Goal: Register for event/course

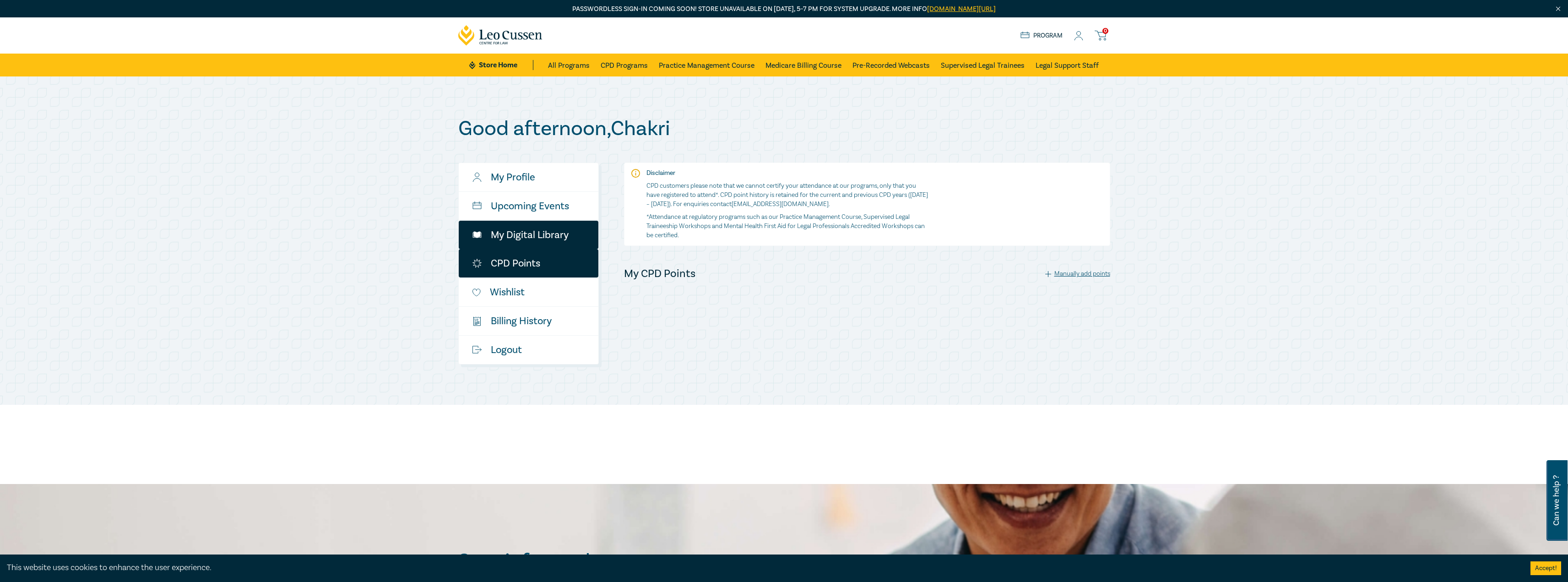
click at [528, 236] on link "My Digital Library" at bounding box center [529, 235] width 139 height 29
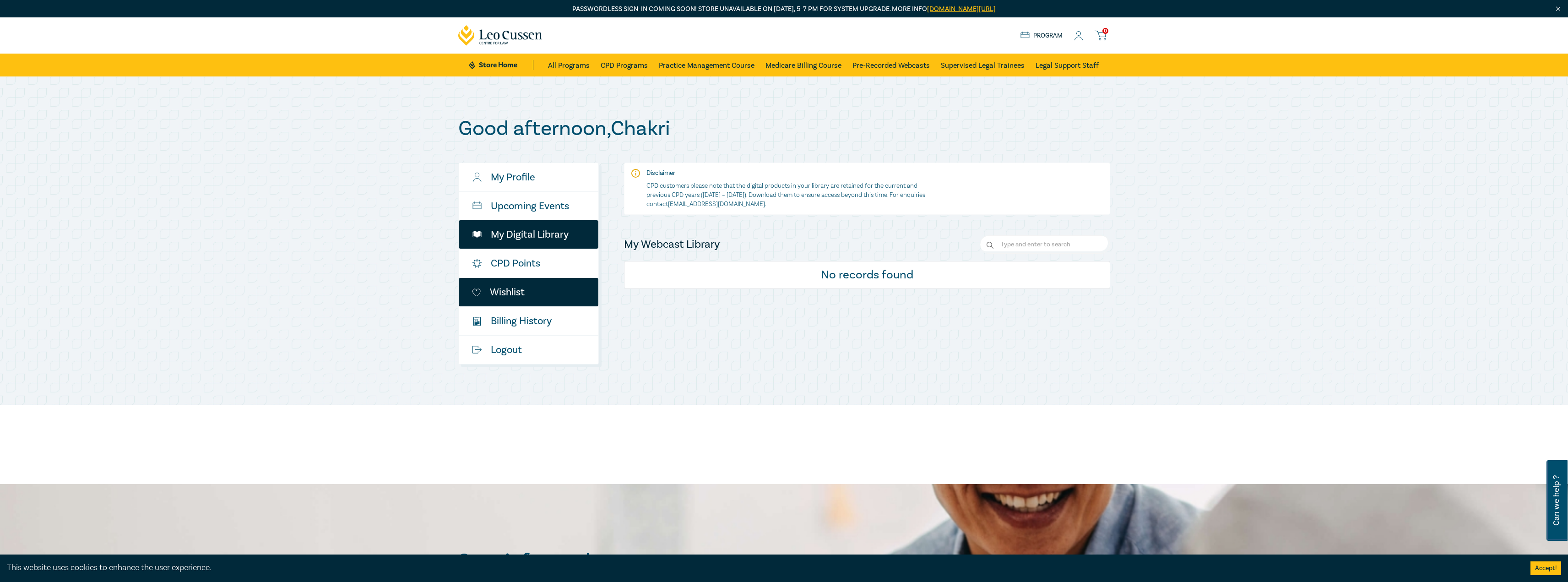
click at [515, 294] on link "Wishlist" at bounding box center [529, 291] width 139 height 29
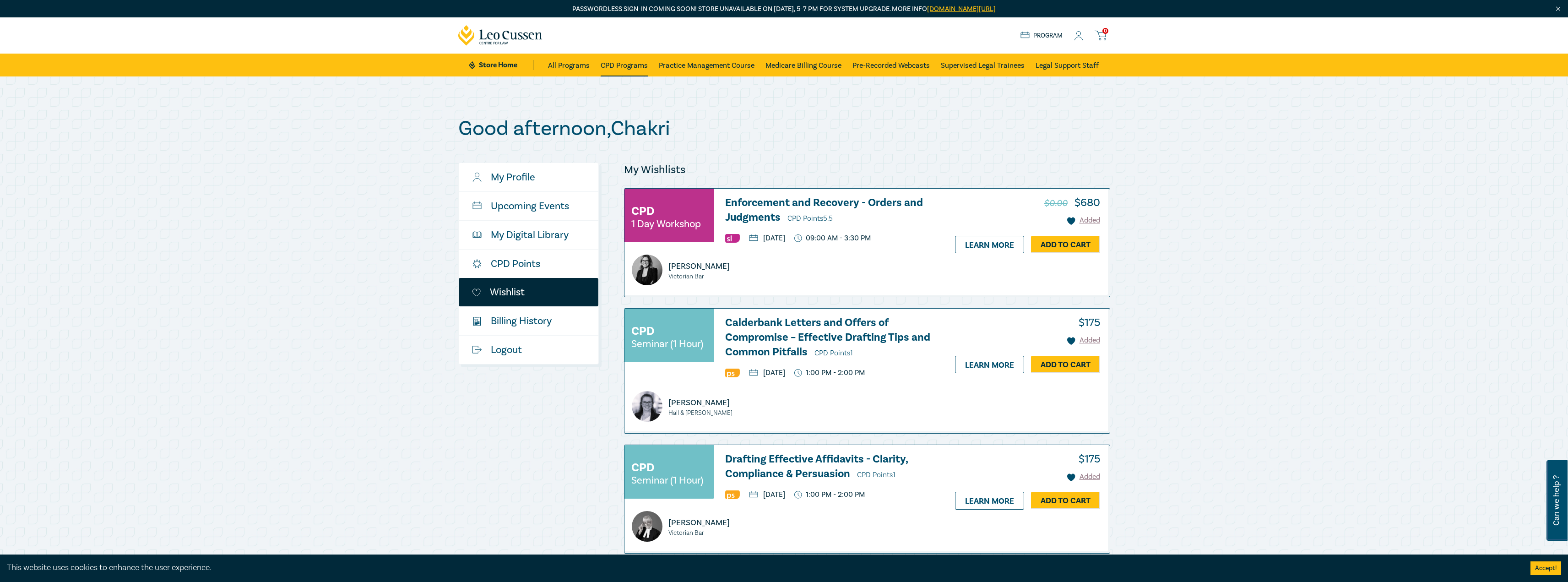
click at [627, 69] on link "CPD Programs" at bounding box center [623, 65] width 47 height 23
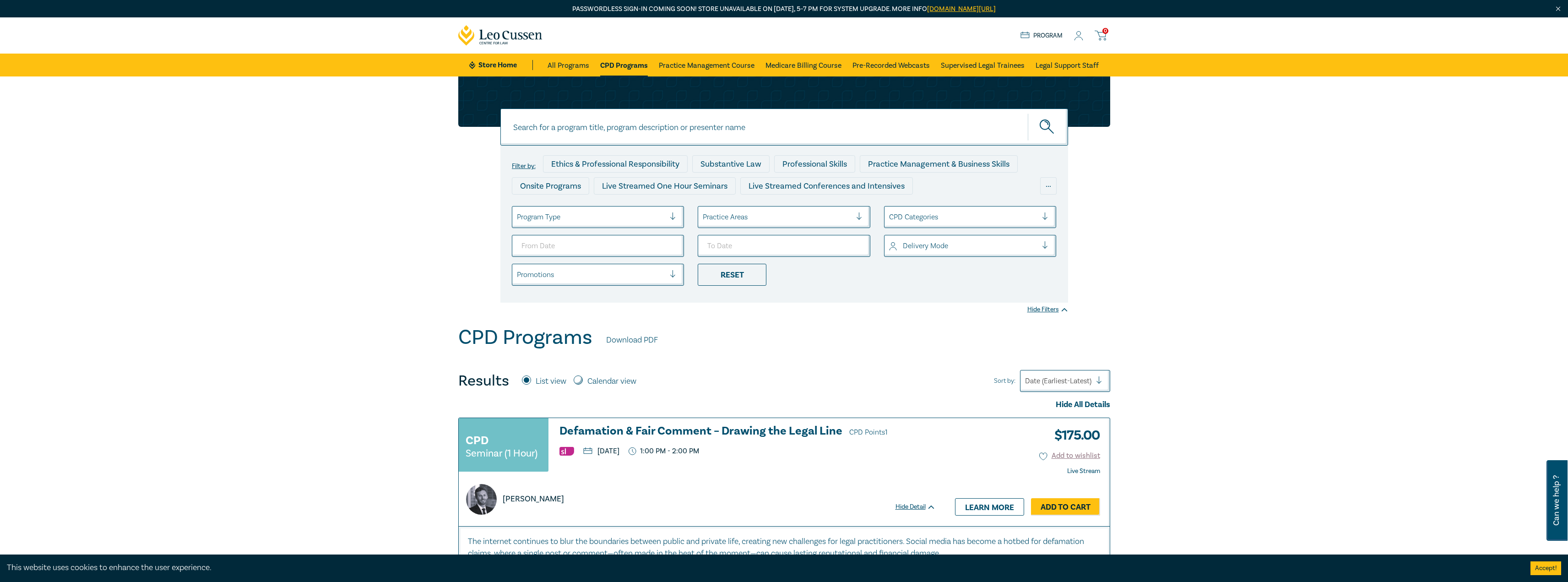
click at [1060, 374] on div "Date (Earliest-Latest)" at bounding box center [1058, 381] width 76 height 16
click at [1055, 515] on div "Date (Latest-Earliest)" at bounding box center [1065, 521] width 91 height 19
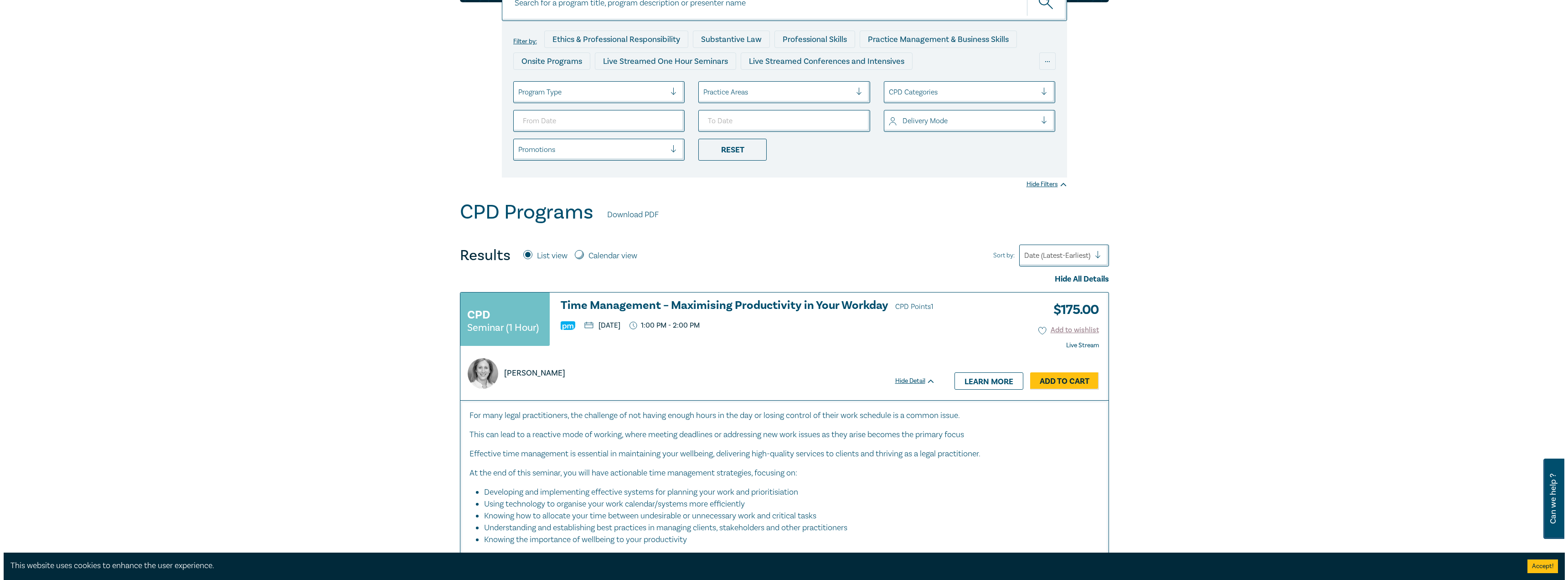
scroll to position [137, 0]
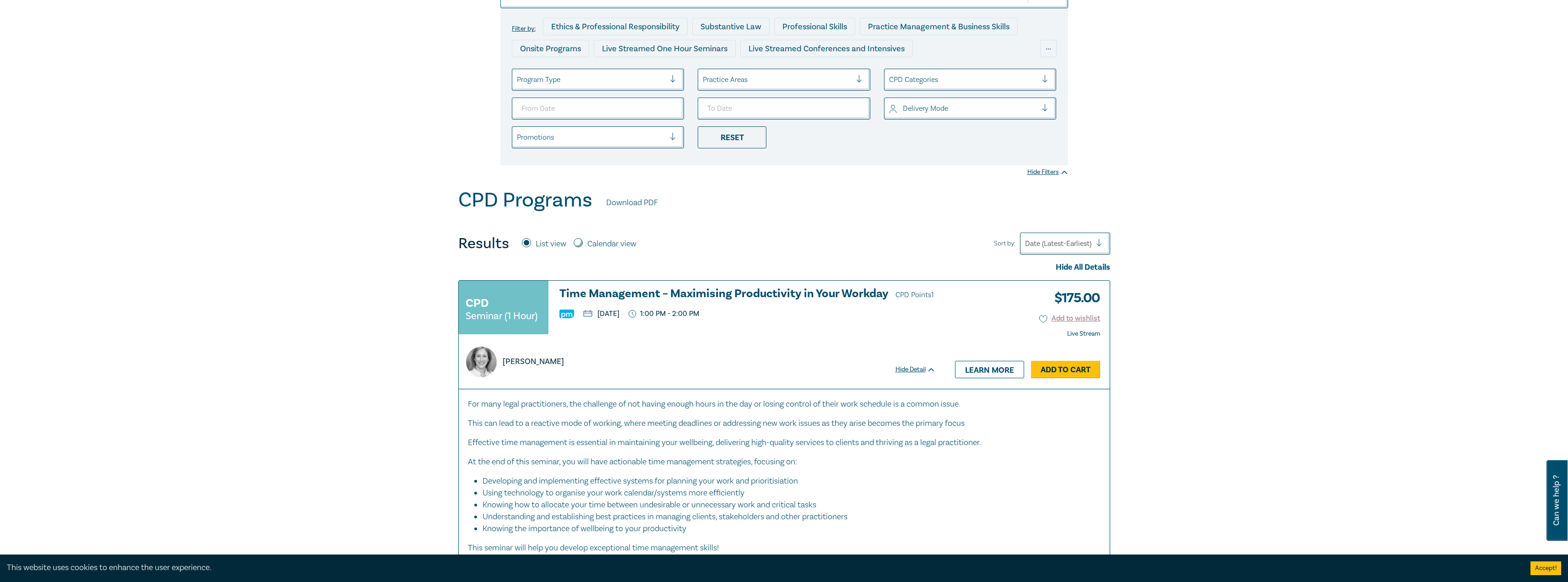
click at [1075, 364] on link "Add to Cart" at bounding box center [1065, 368] width 69 height 17
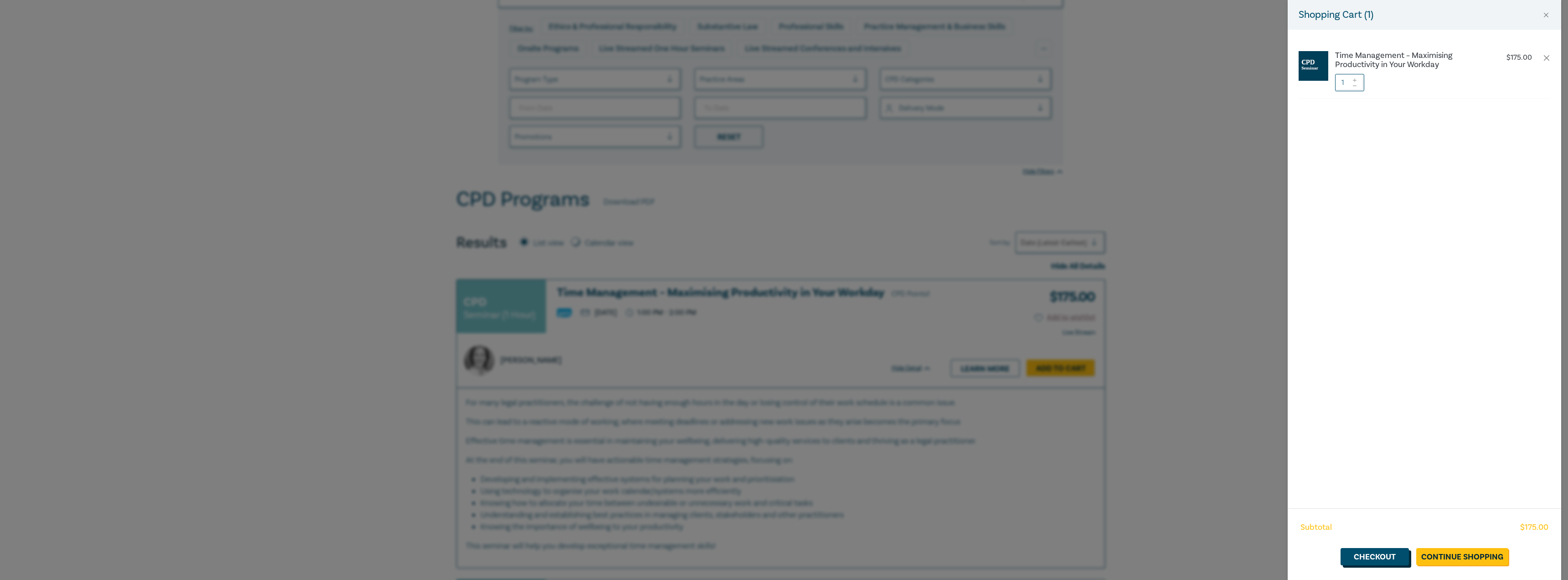
click at [1365, 552] on link "Checkout" at bounding box center [1375, 555] width 68 height 17
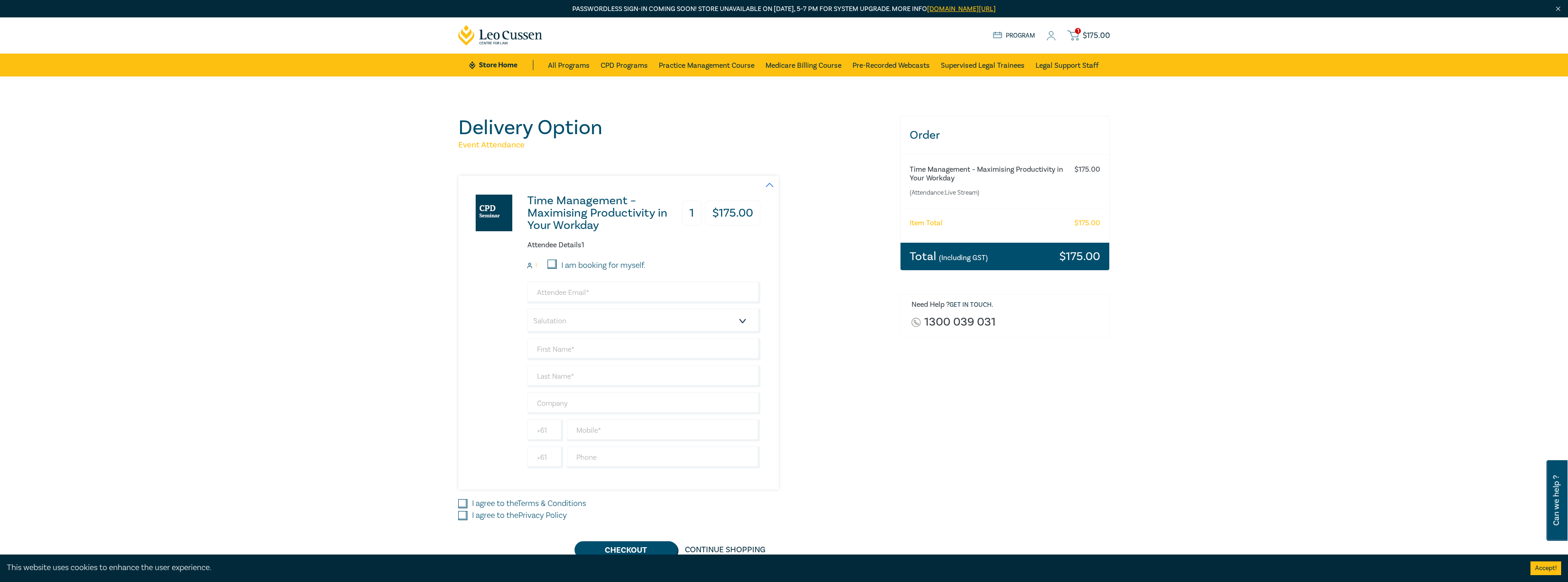
click at [552, 261] on input "I am booking for myself." at bounding box center [552, 264] width 9 height 9
checkbox input "true"
type input "[EMAIL_ADDRESS][DOMAIN_NAME]"
type input "Chakri"
type input "MorisettyHotmail"
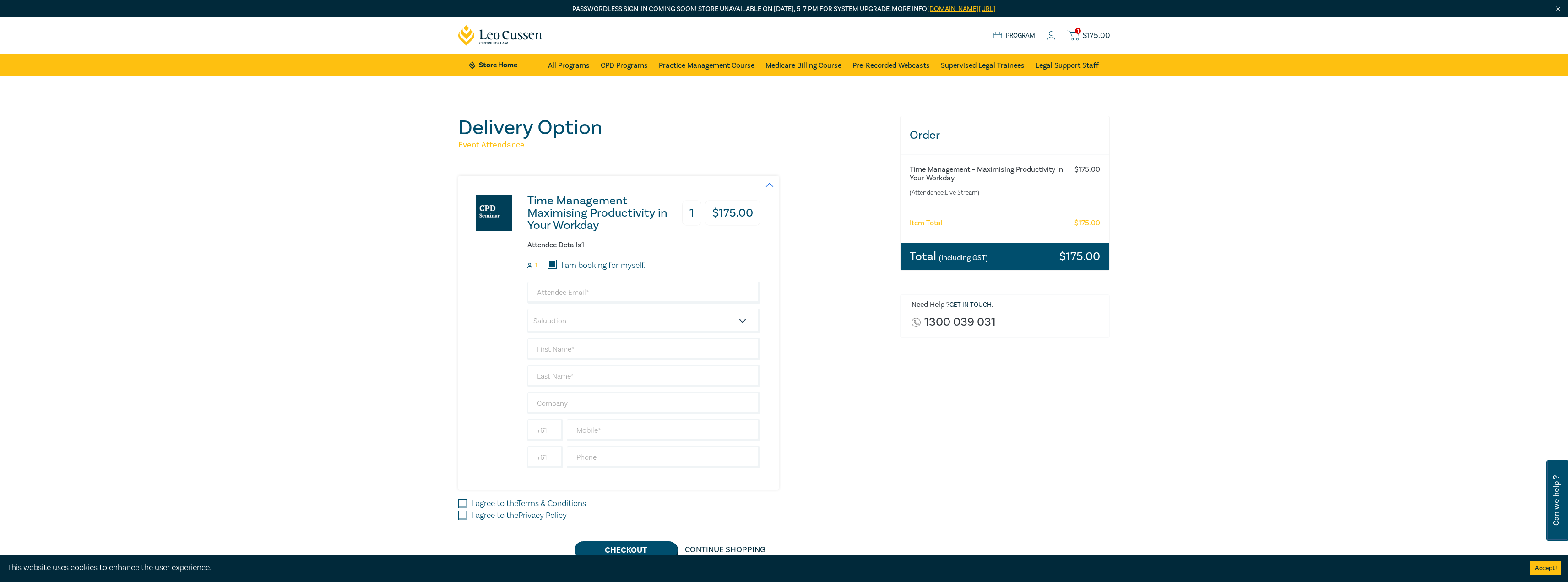
type input "Test new Store"
type input "413578020"
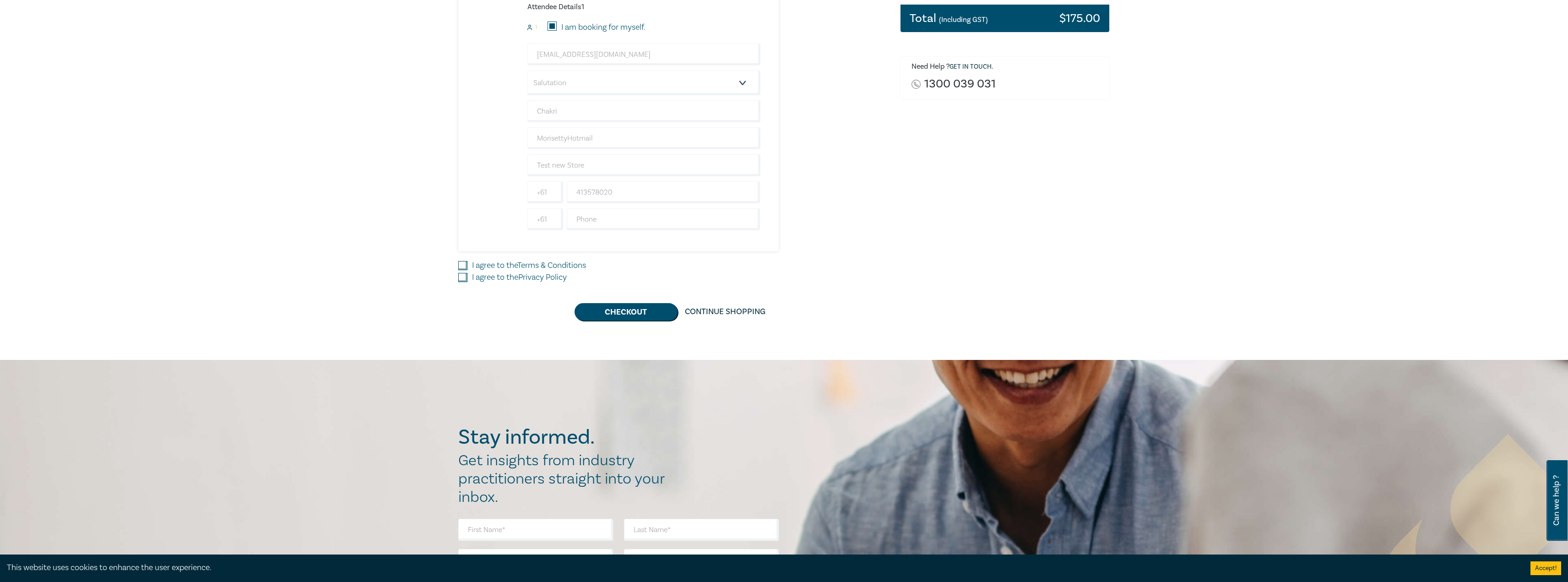
scroll to position [275, 0]
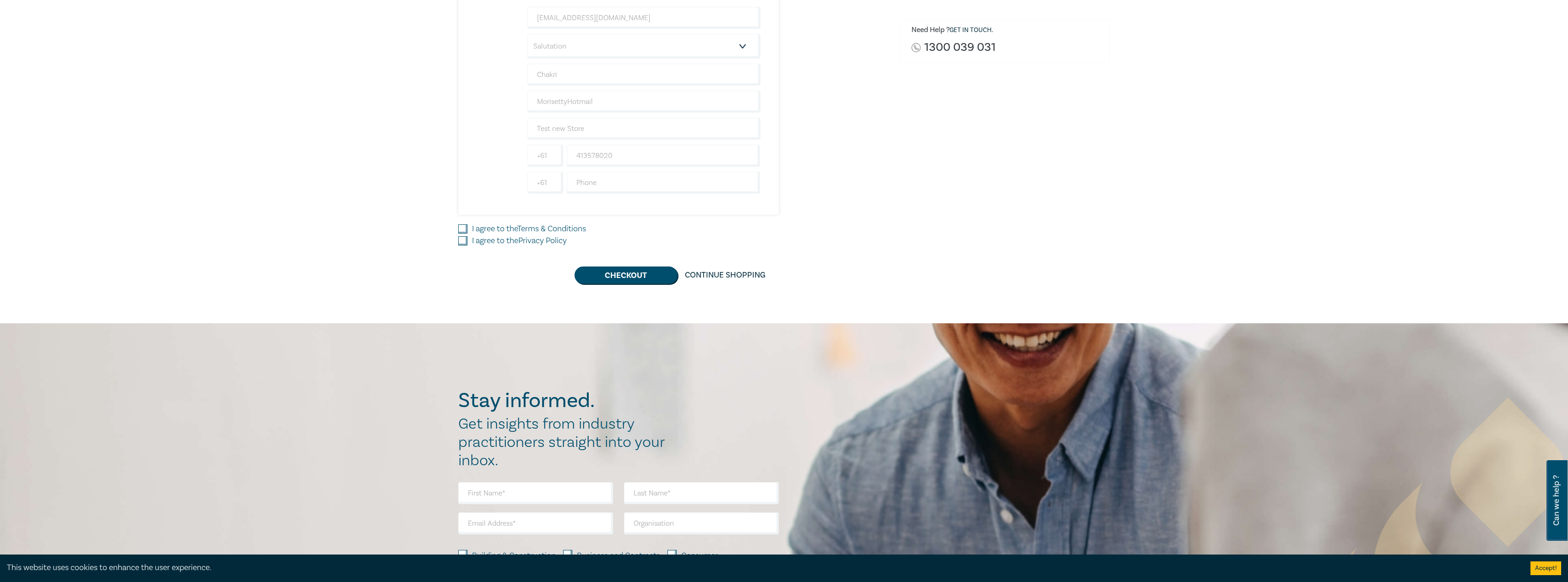
click at [462, 229] on input "I agree to the Terms & Conditions" at bounding box center [462, 228] width 9 height 9
checkbox input "true"
click at [463, 242] on input "I agree to the Privacy Policy" at bounding box center [462, 240] width 9 height 9
checkbox input "true"
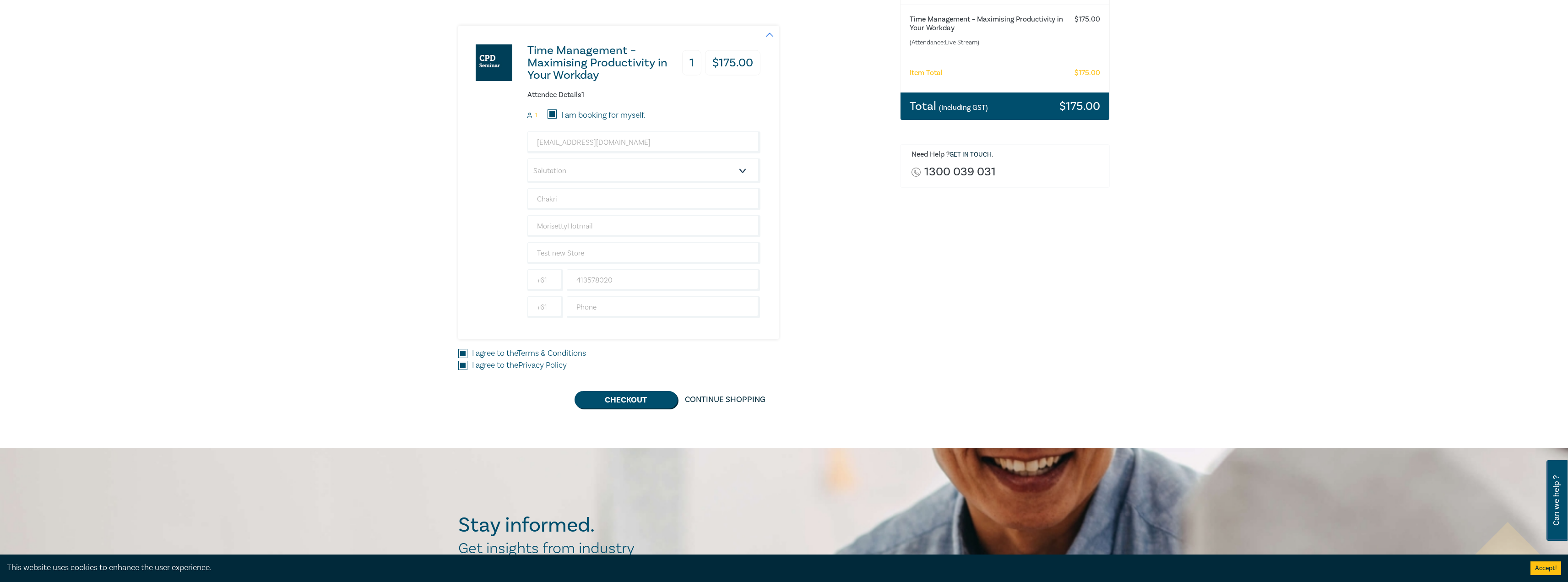
scroll to position [137, 0]
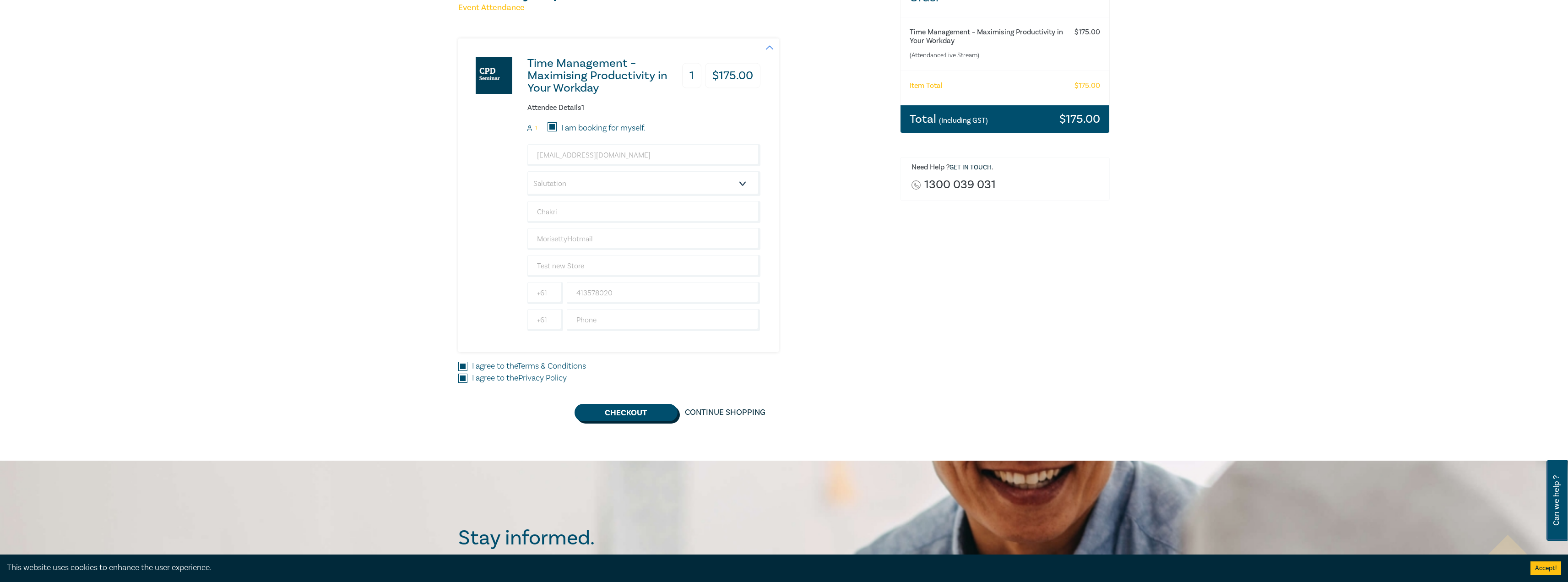
click at [625, 414] on button "Checkout" at bounding box center [625, 412] width 103 height 17
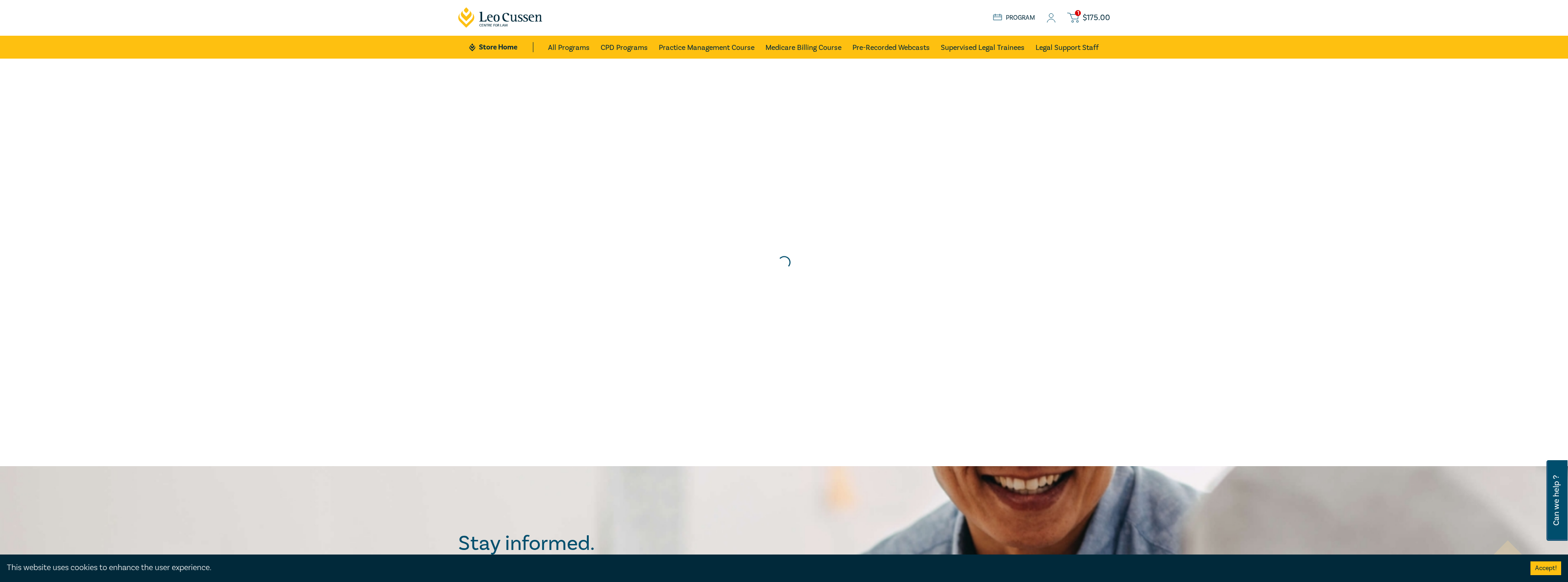
scroll to position [0, 0]
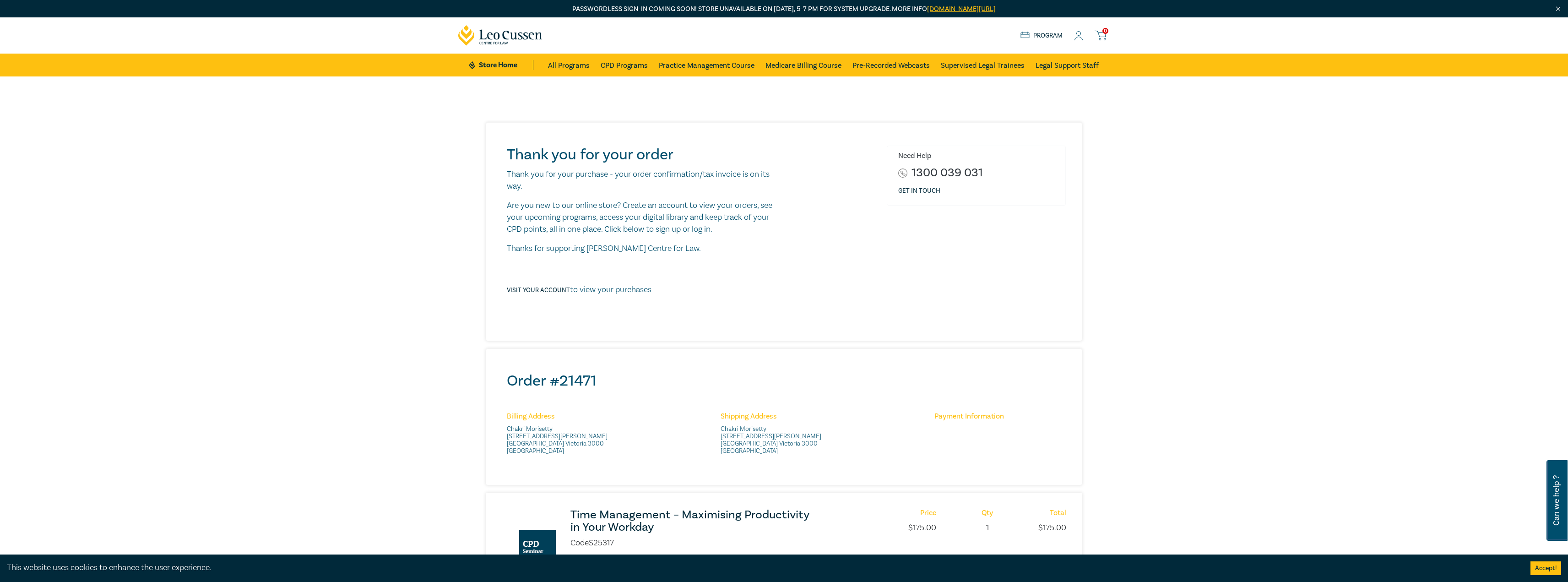
click at [1078, 37] on icon at bounding box center [1078, 36] width 9 height 10
